Goal: Obtain resource: Obtain resource

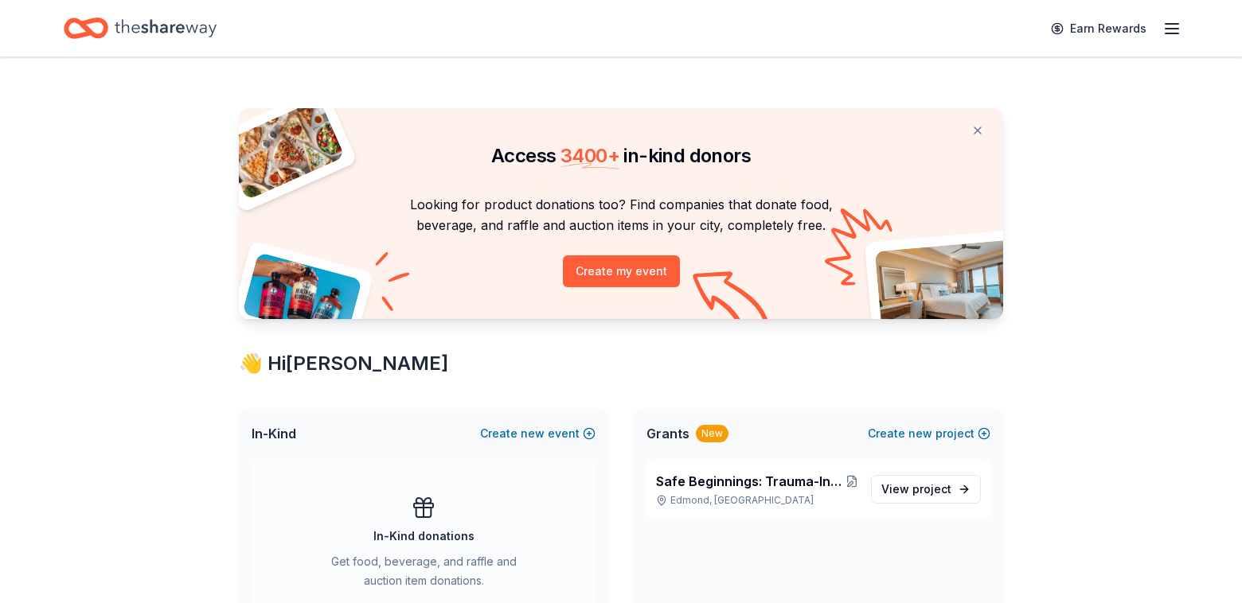
click at [1169, 32] on icon "button" at bounding box center [1171, 28] width 19 height 19
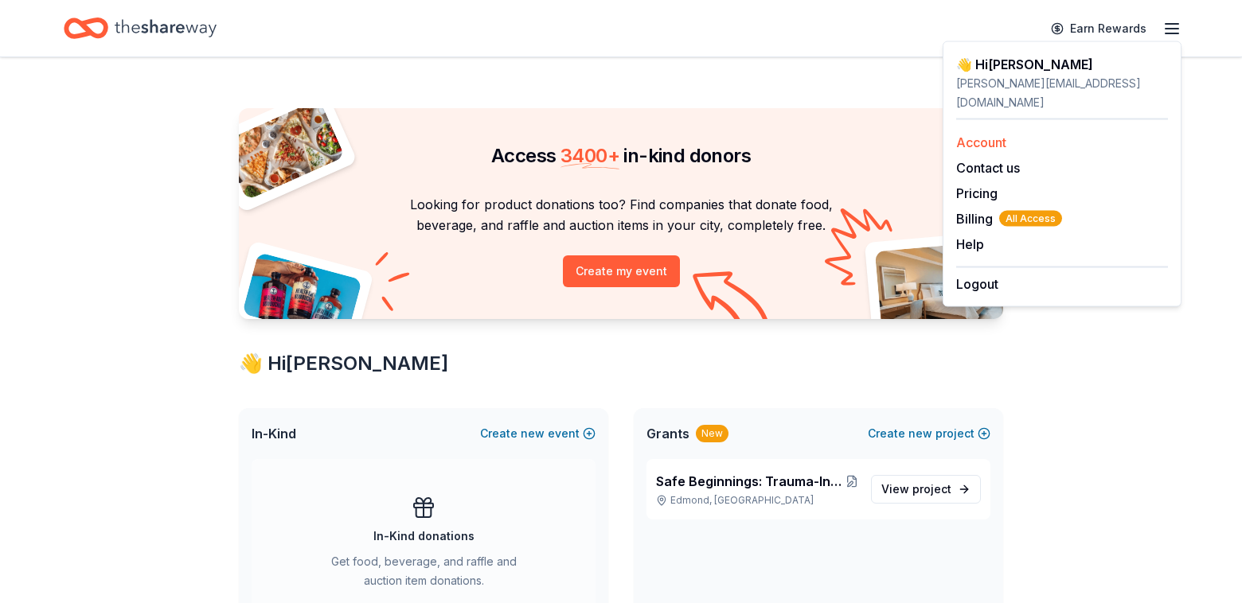
click at [981, 135] on link "Account" at bounding box center [981, 143] width 50 height 16
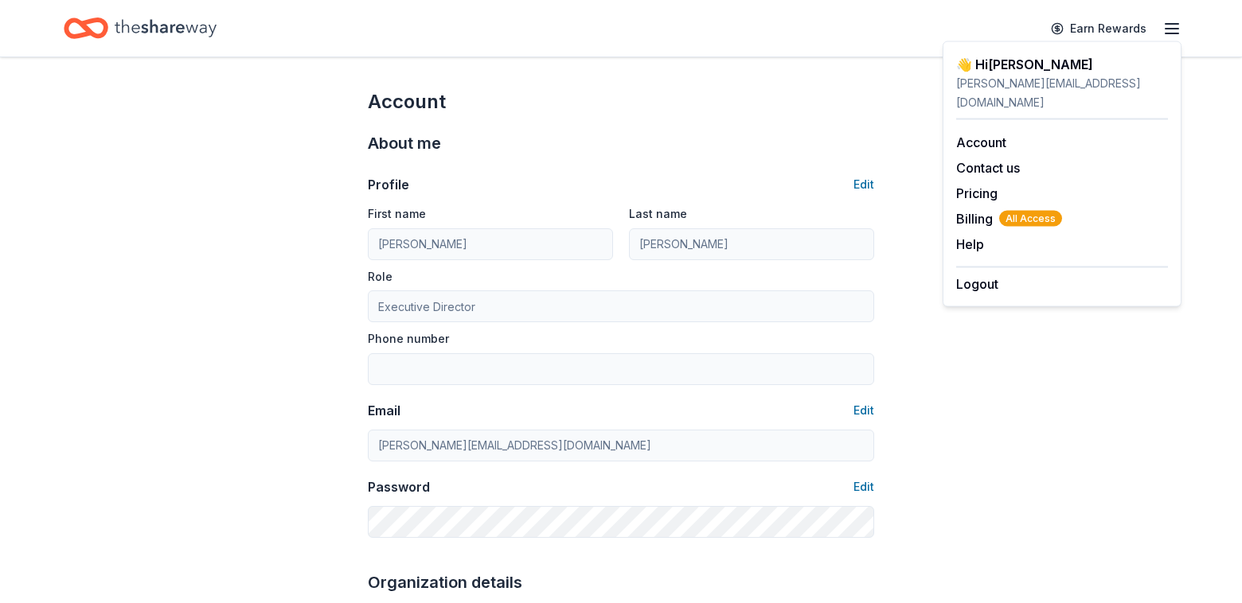
click at [671, 142] on div "About me" at bounding box center [621, 143] width 506 height 25
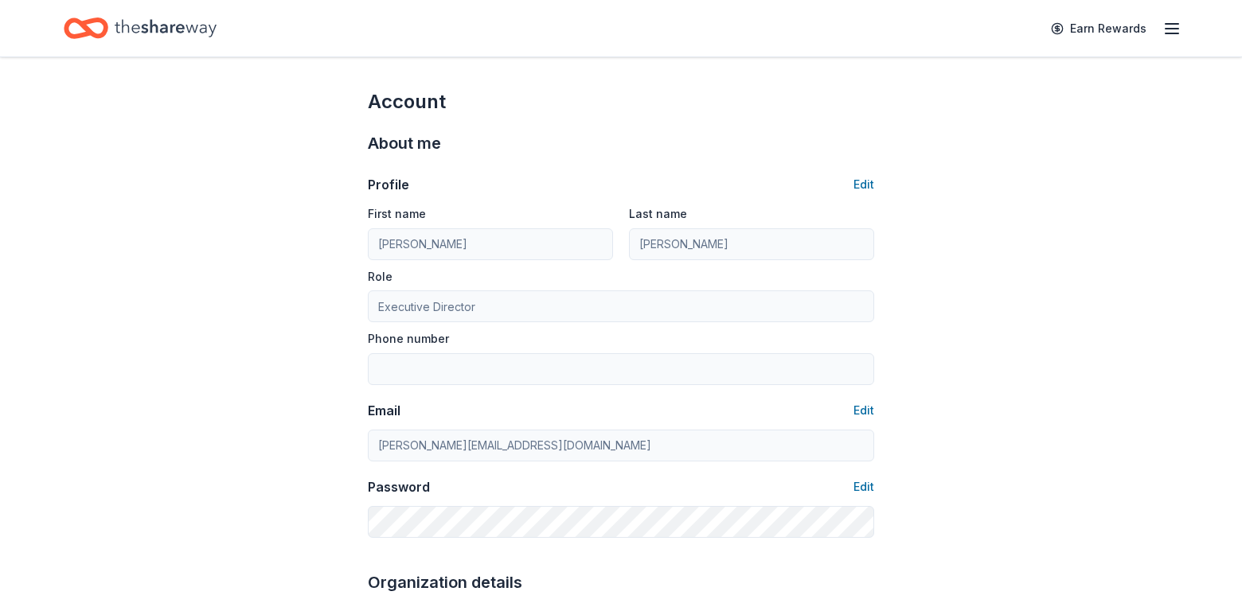
click at [763, 98] on div "Account" at bounding box center [621, 101] width 506 height 25
click at [76, 29] on icon "Home" at bounding box center [86, 28] width 45 height 37
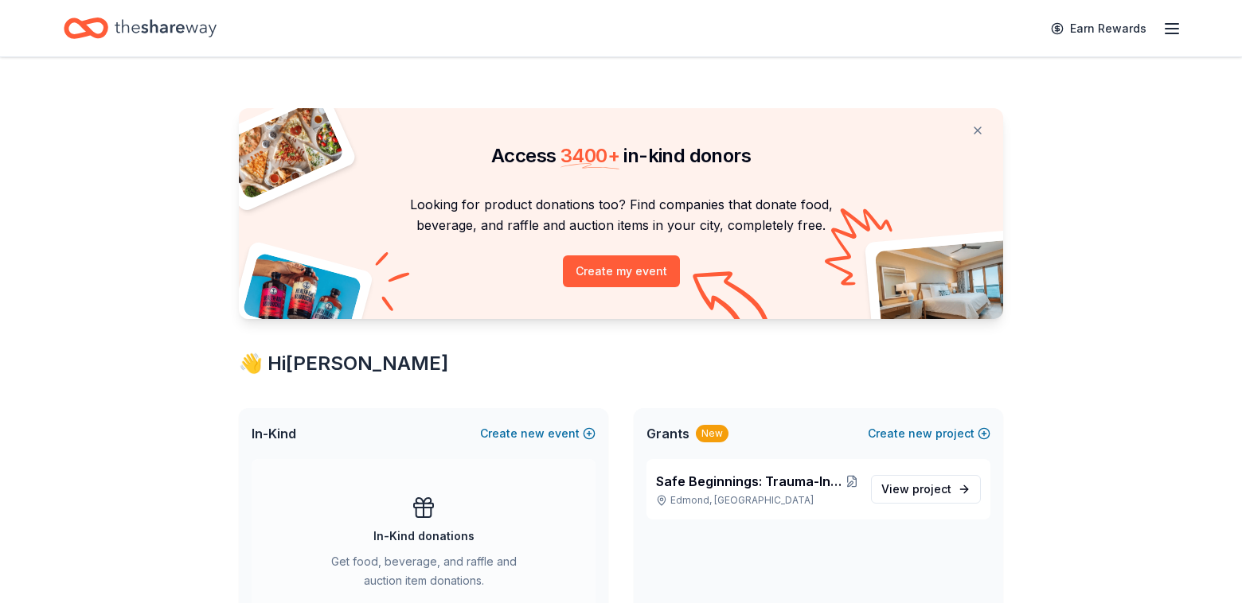
click at [1175, 32] on icon "button" at bounding box center [1171, 28] width 19 height 19
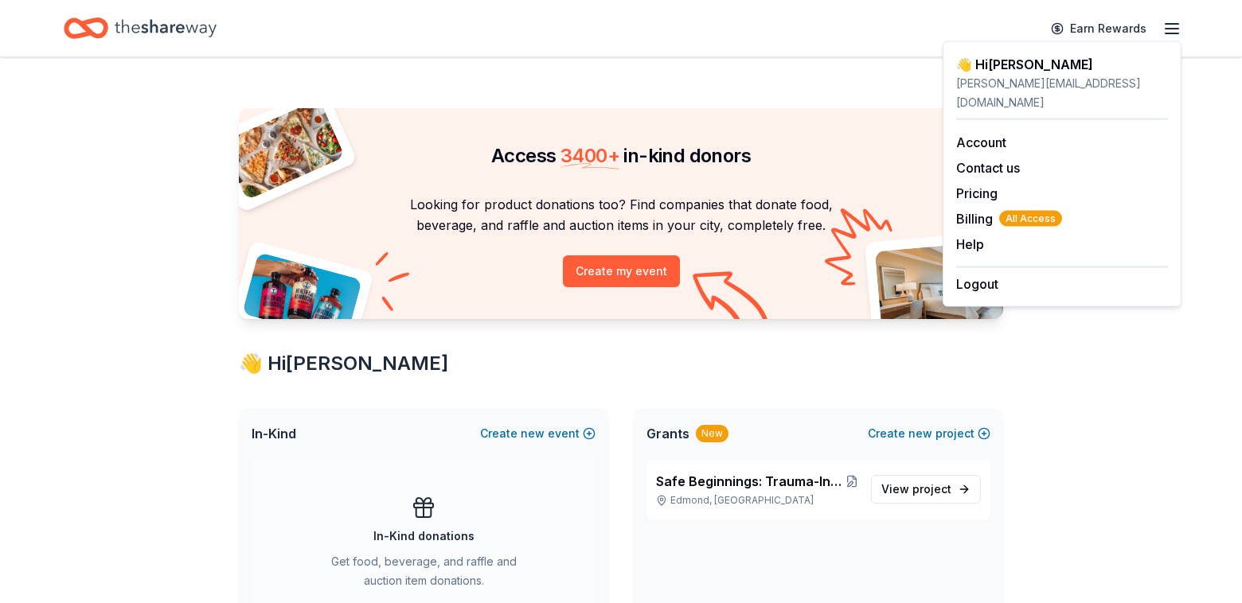
click at [663, 366] on div "👋 Hi Jennifer" at bounding box center [621, 363] width 764 height 25
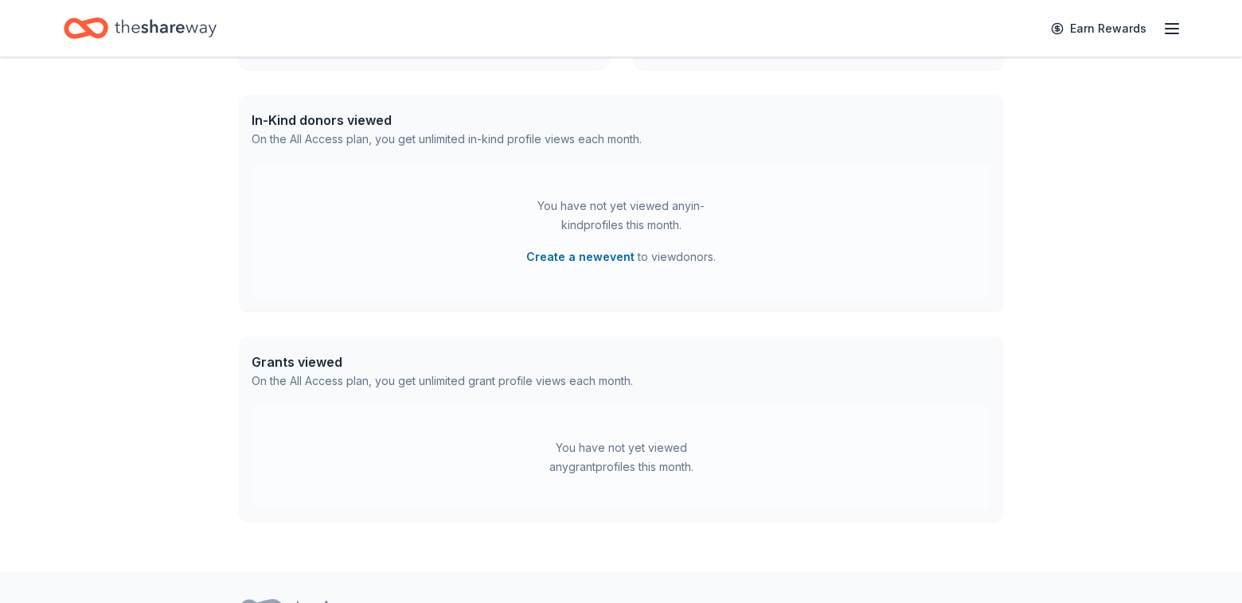
scroll to position [624, 0]
click at [484, 445] on div "You have not yet viewed any grant profiles this month." at bounding box center [621, 459] width 739 height 102
click at [306, 365] on div "Grants viewed" at bounding box center [442, 363] width 381 height 19
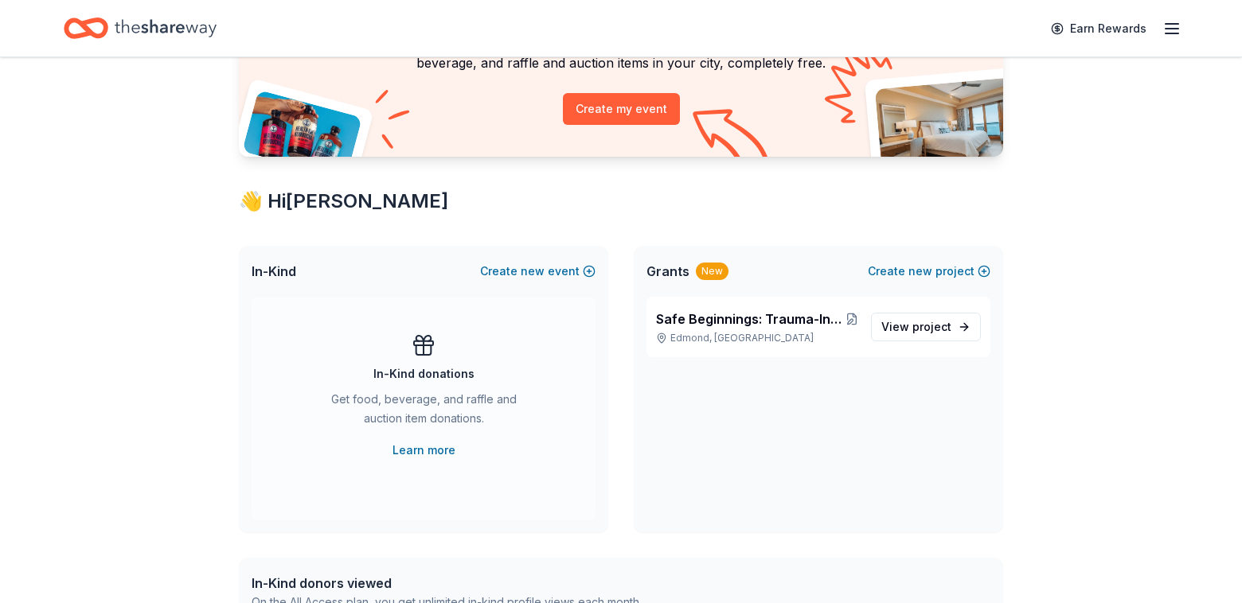
scroll to position [170, 0]
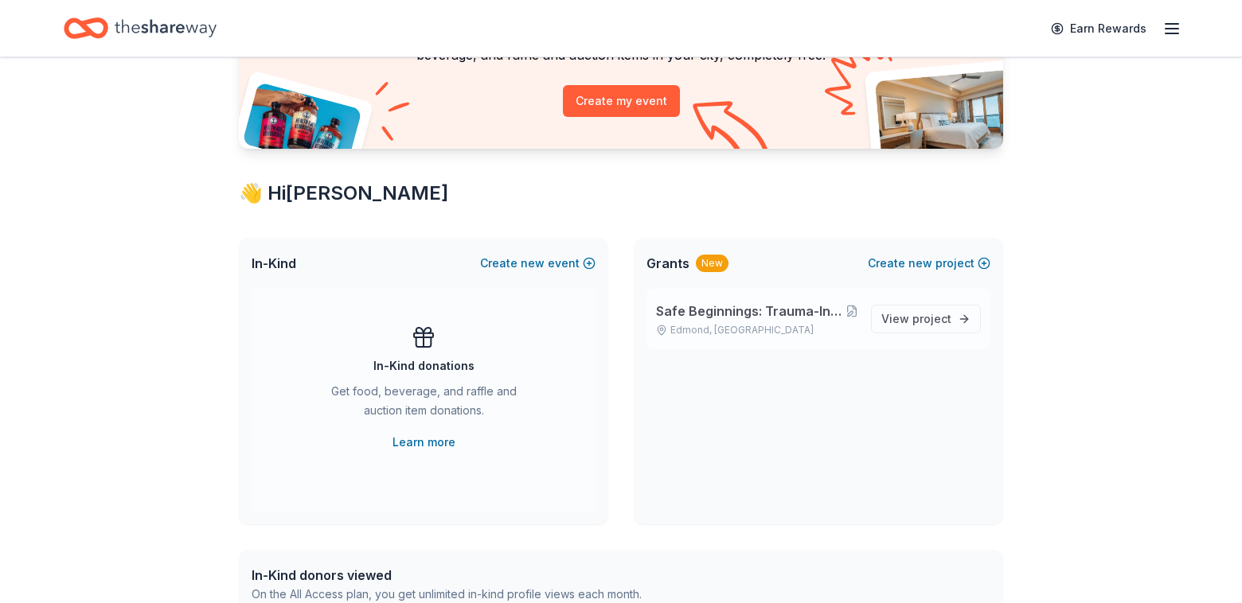
click at [785, 313] on span "Safe Beginnings: Trauma-Informed Entry and Support for [PERSON_NAME] Children a…" at bounding box center [750, 311] width 189 height 19
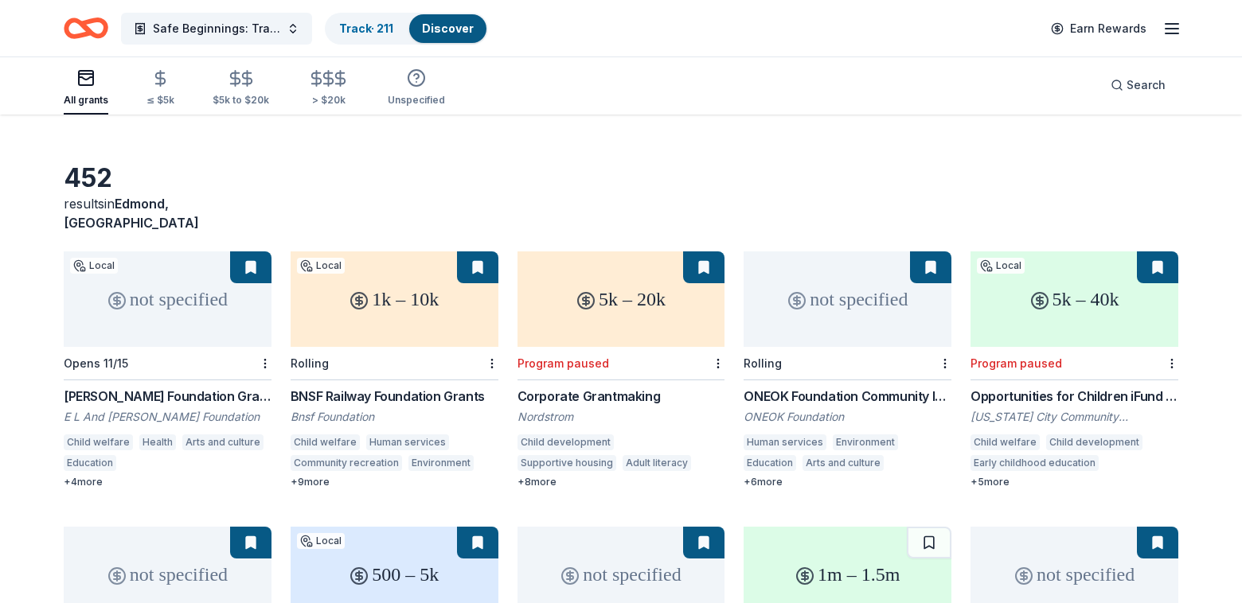
scroll to position [35, 0]
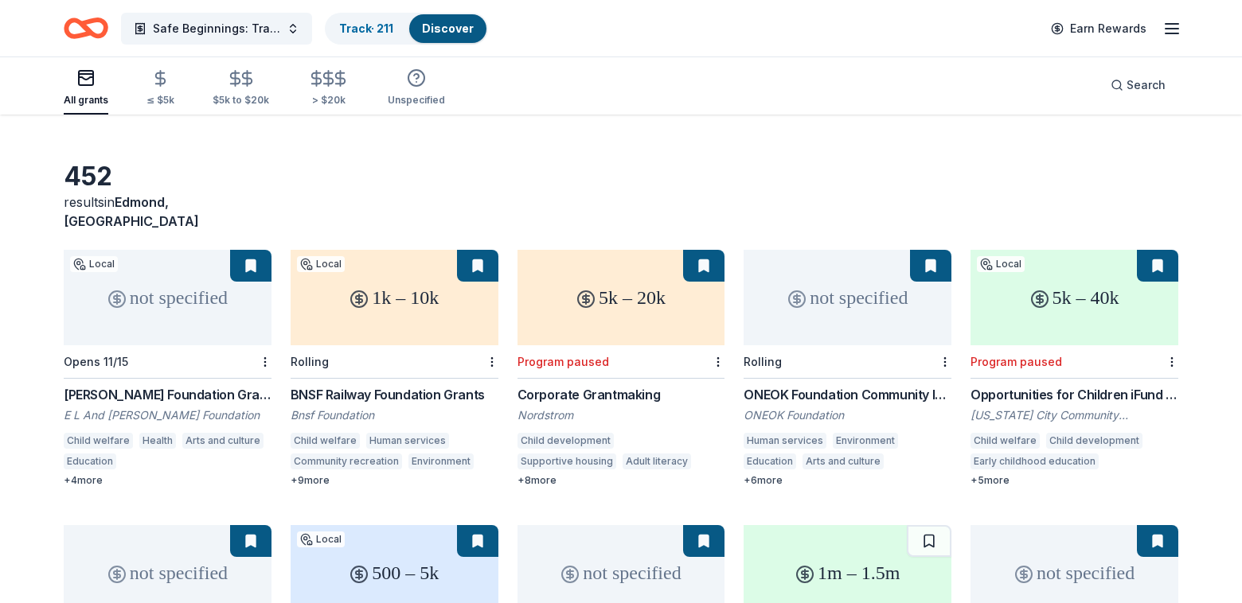
click at [347, 385] on div "BNSF Railway Foundation Grants" at bounding box center [395, 394] width 208 height 19
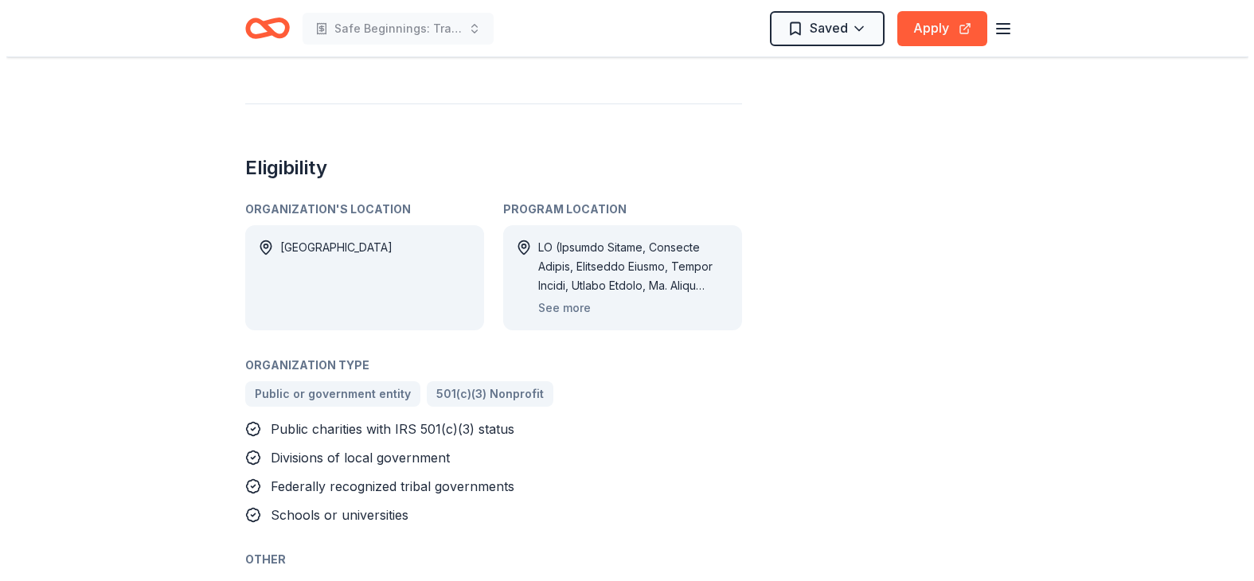
scroll to position [872, 0]
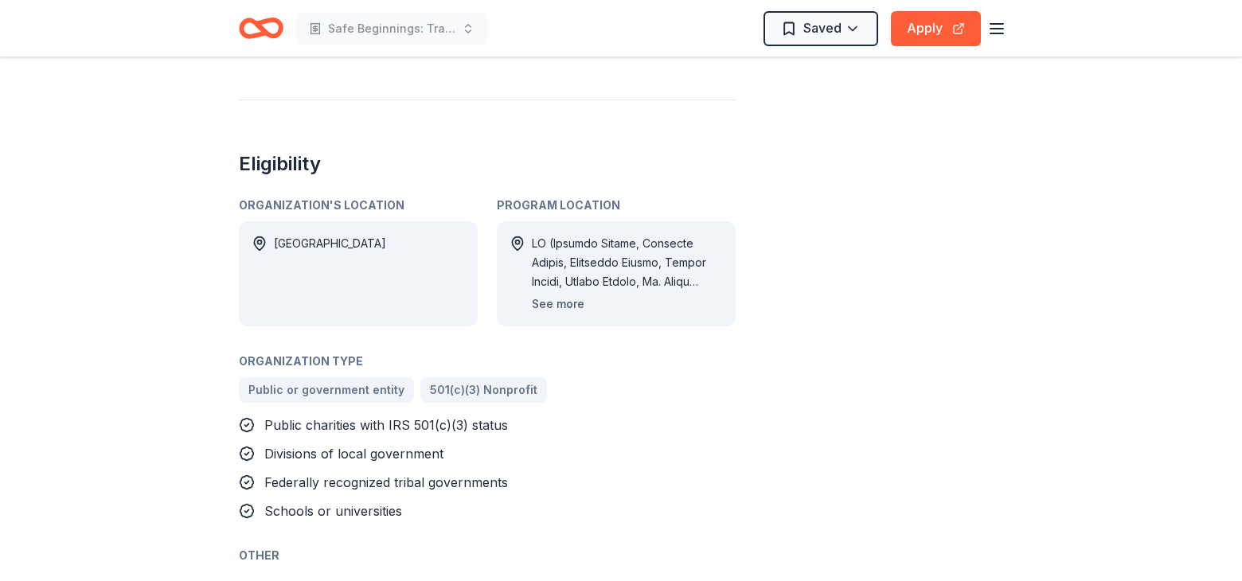
click at [546, 305] on button "See more" at bounding box center [558, 304] width 53 height 19
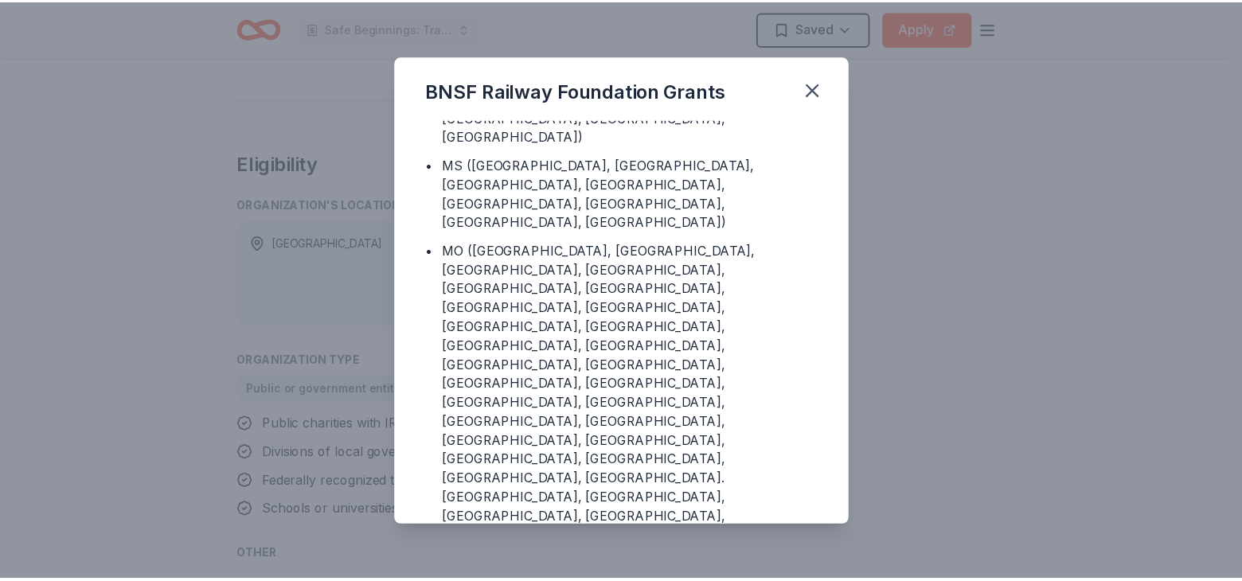
scroll to position [2776, 0]
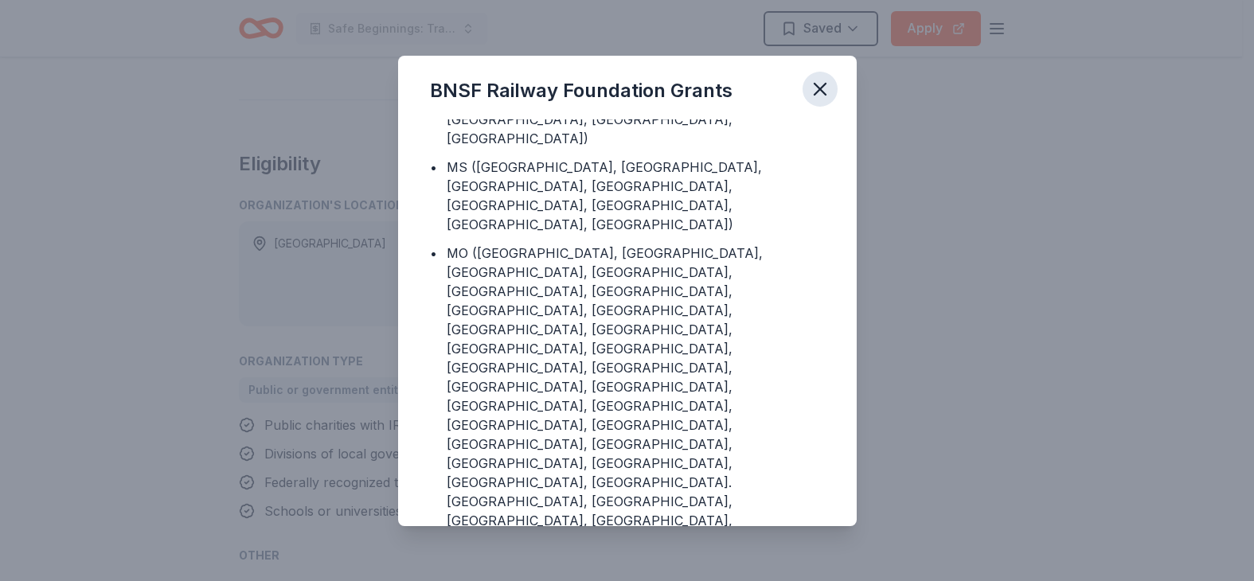
click at [818, 90] on icon "button" at bounding box center [819, 89] width 11 height 11
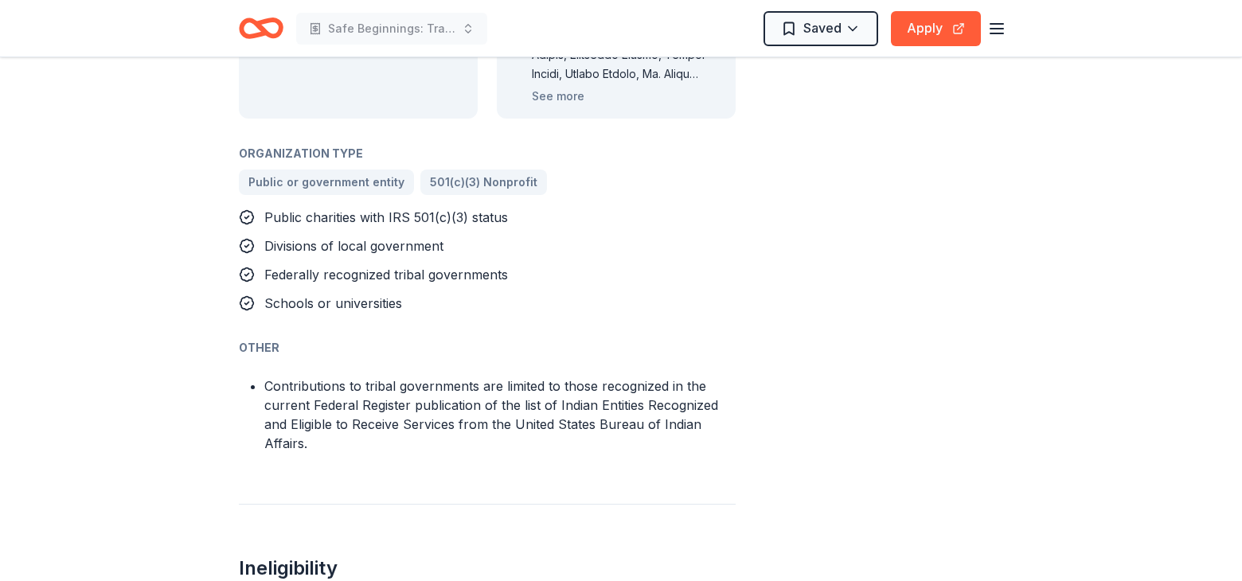
scroll to position [1054, 0]
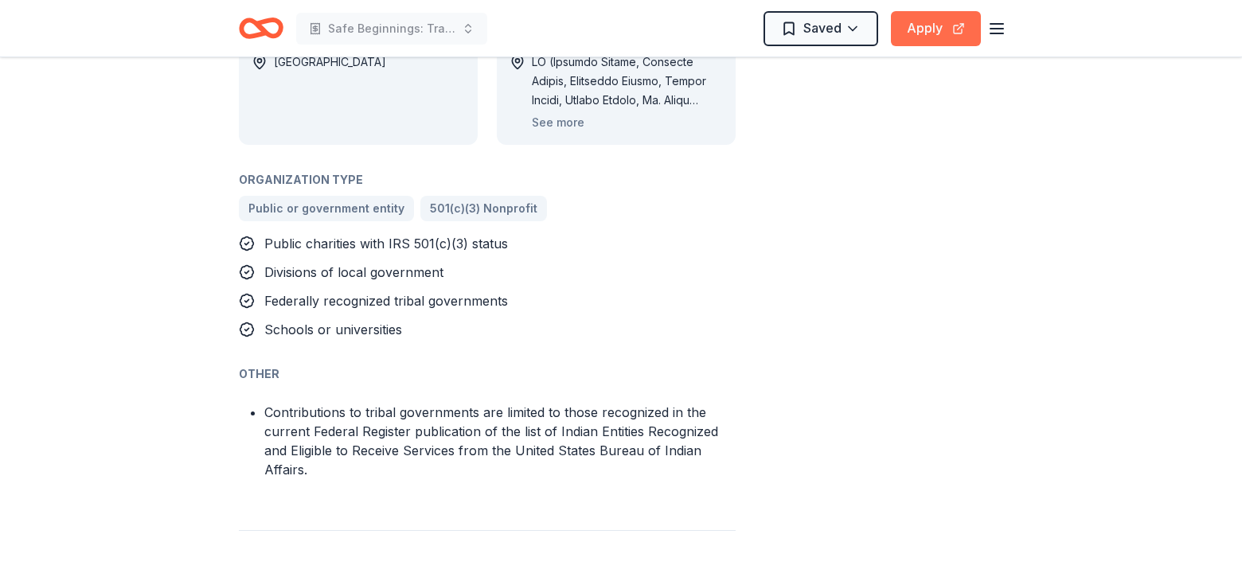
click at [950, 28] on button "Apply" at bounding box center [936, 28] width 90 height 35
